Goal: Information Seeking & Learning: Learn about a topic

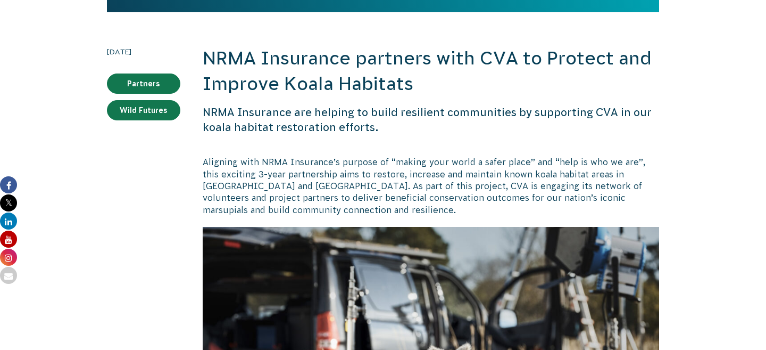
scroll to position [284, 0]
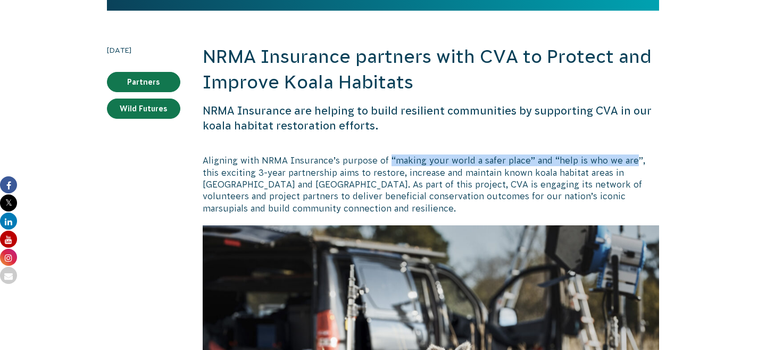
drag, startPoint x: 386, startPoint y: 158, endPoint x: 627, endPoint y: 164, distance: 240.7
click at [627, 164] on p "Aligning with NRMA Insurance’s purpose of “making your world a safer place” and…" at bounding box center [431, 184] width 457 height 60
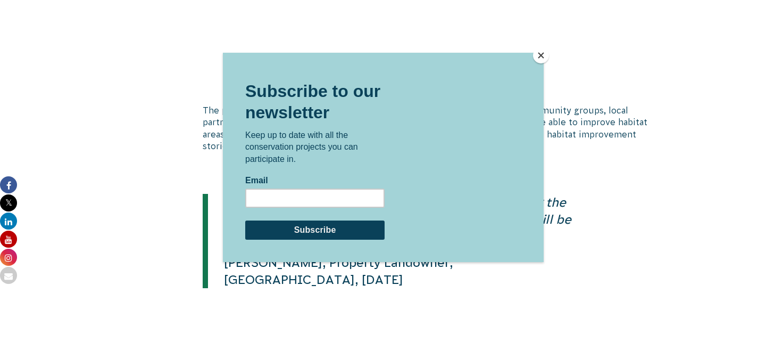
scroll to position [1694, 0]
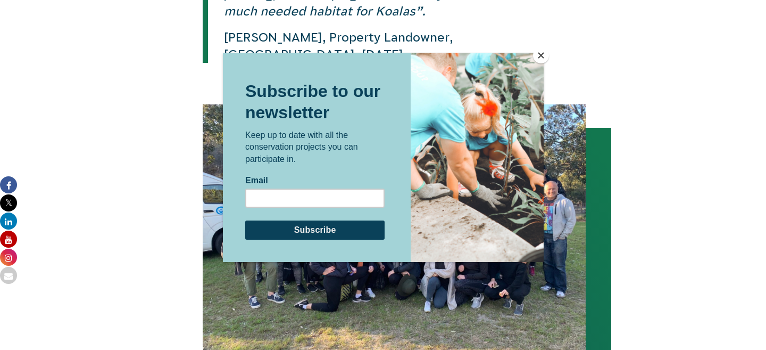
click at [542, 56] on button "Close" at bounding box center [541, 55] width 16 height 16
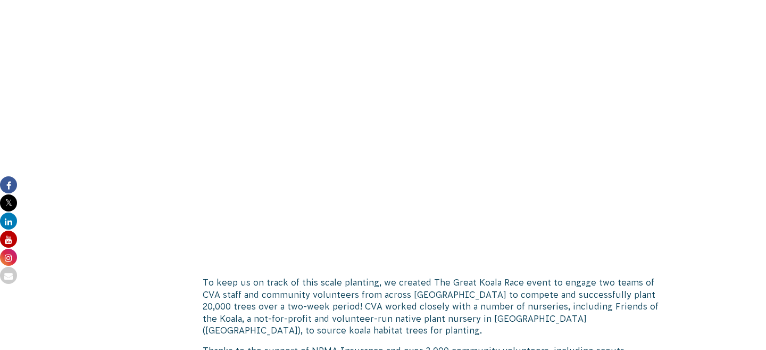
scroll to position [501, 0]
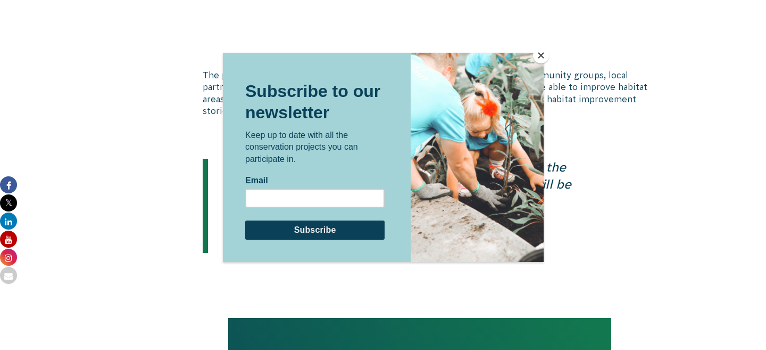
scroll to position [1538, 0]
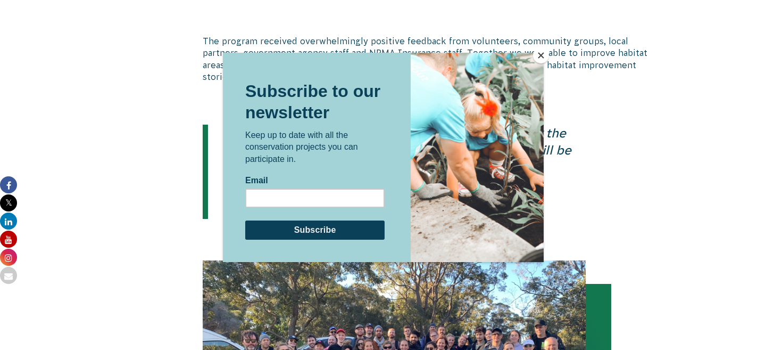
click at [535, 52] on button "Close" at bounding box center [541, 55] width 16 height 16
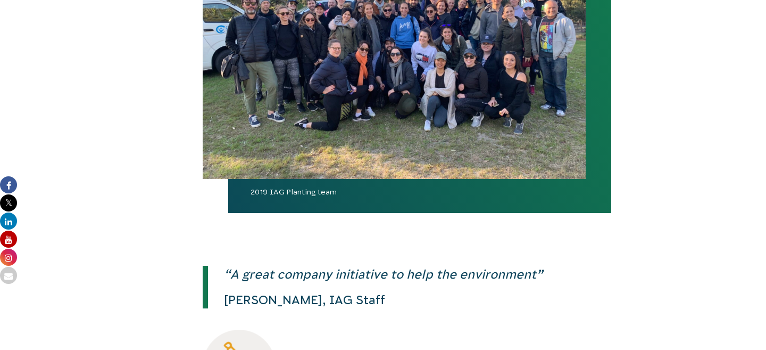
scroll to position [1913, 0]
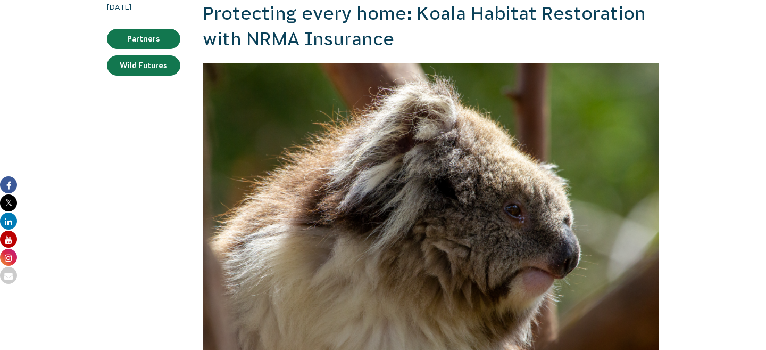
scroll to position [412, 0]
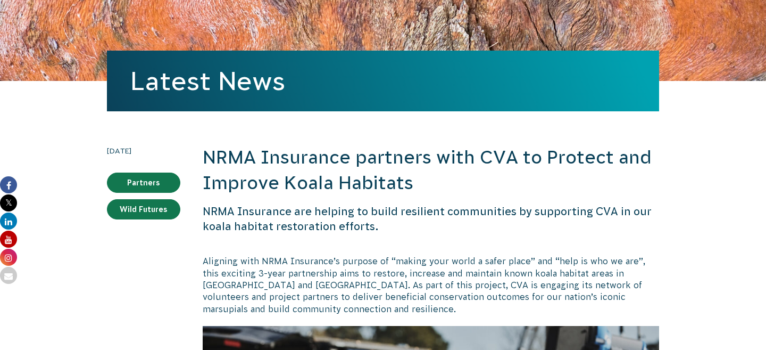
scroll to position [200, 0]
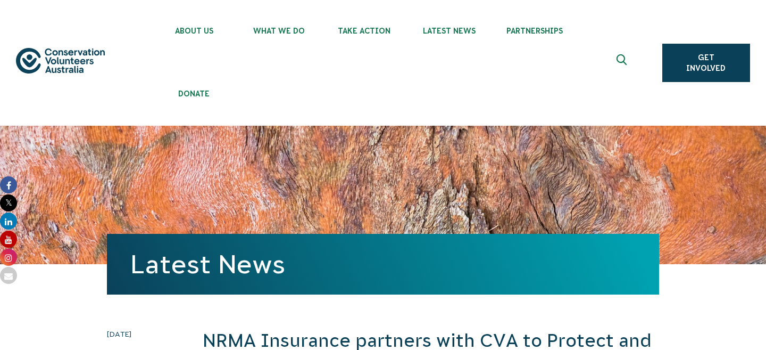
scroll to position [200, 0]
